Goal: Task Accomplishment & Management: Use online tool/utility

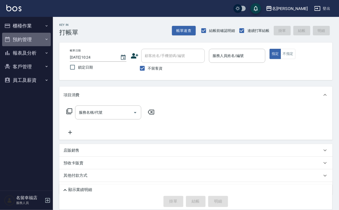
click at [29, 44] on button "預約管理" at bounding box center [26, 40] width 49 height 14
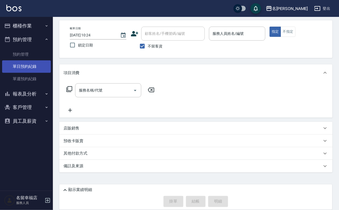
scroll to position [31, 0]
click at [29, 101] on button "報表及分析" at bounding box center [26, 94] width 49 height 14
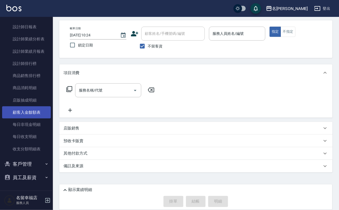
scroll to position [212, 0]
click at [34, 158] on button "客戶管理" at bounding box center [26, 165] width 49 height 14
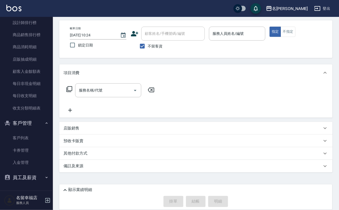
scroll to position [256, 0]
click at [27, 173] on button "員工及薪資" at bounding box center [26, 178] width 49 height 14
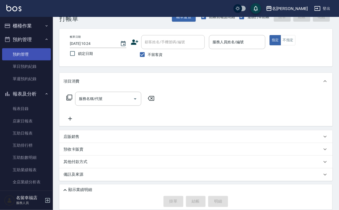
scroll to position [0, 0]
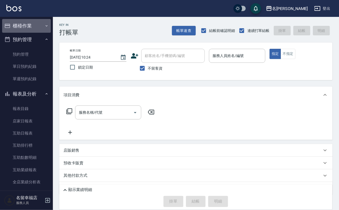
click at [28, 27] on button "櫃檯作業" at bounding box center [26, 26] width 49 height 14
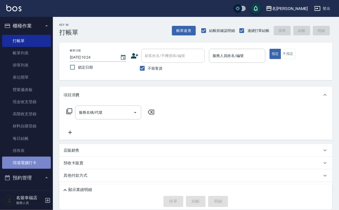
click at [31, 169] on link "現場電腦打卡" at bounding box center [26, 163] width 49 height 12
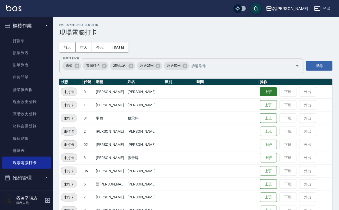
click at [266, 92] on button "上班" at bounding box center [268, 92] width 17 height 9
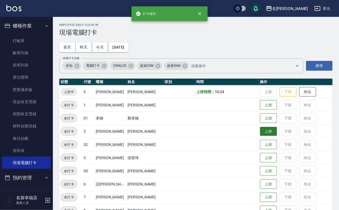
click at [266, 132] on button "上班" at bounding box center [268, 131] width 17 height 9
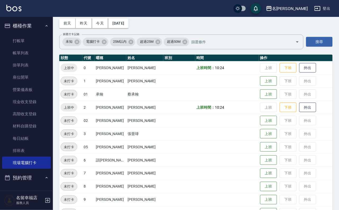
scroll to position [40, 0]
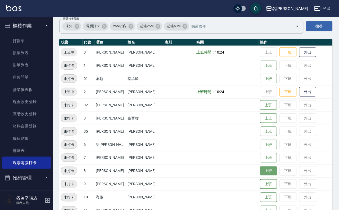
click at [266, 170] on button "上班" at bounding box center [268, 171] width 17 height 9
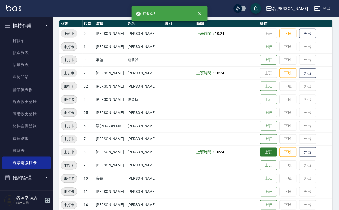
scroll to position [79, 0]
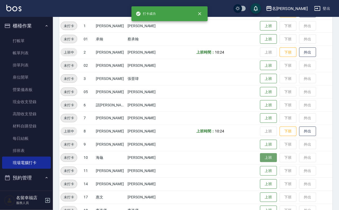
click at [265, 161] on button "上班" at bounding box center [268, 158] width 17 height 9
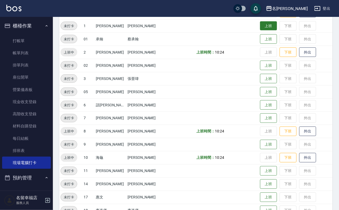
click at [265, 26] on button "上班" at bounding box center [268, 25] width 17 height 9
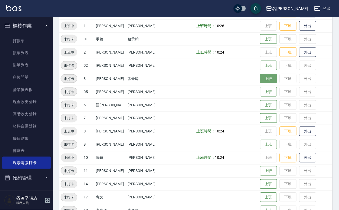
click at [265, 79] on button "上班" at bounding box center [268, 78] width 17 height 9
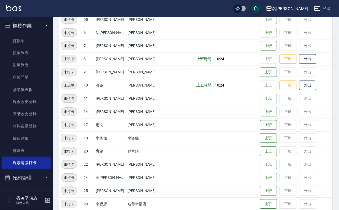
scroll to position [159, 0]
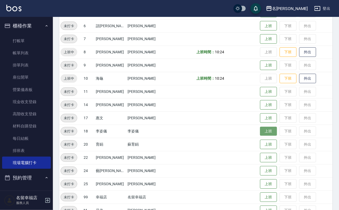
click at [269, 136] on button "上班" at bounding box center [268, 131] width 17 height 9
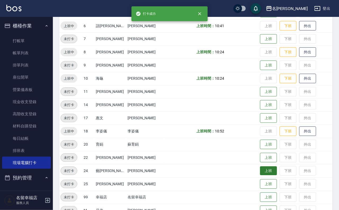
click at [263, 174] on button "上班" at bounding box center [268, 171] width 17 height 9
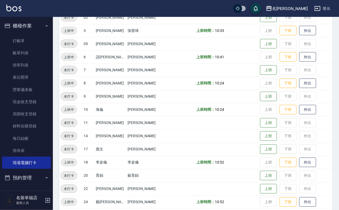
scroll to position [79, 0]
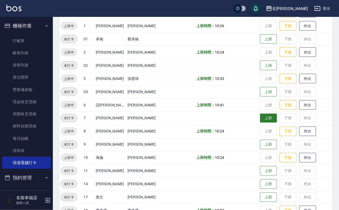
click at [263, 121] on button "上班" at bounding box center [268, 118] width 17 height 9
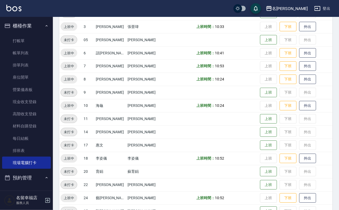
scroll to position [173, 0]
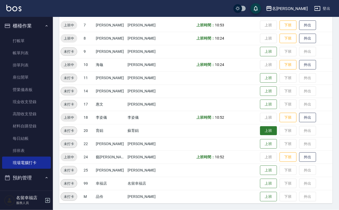
click at [261, 132] on button "上班" at bounding box center [268, 131] width 17 height 9
